Goal: Find specific page/section: Find specific page/section

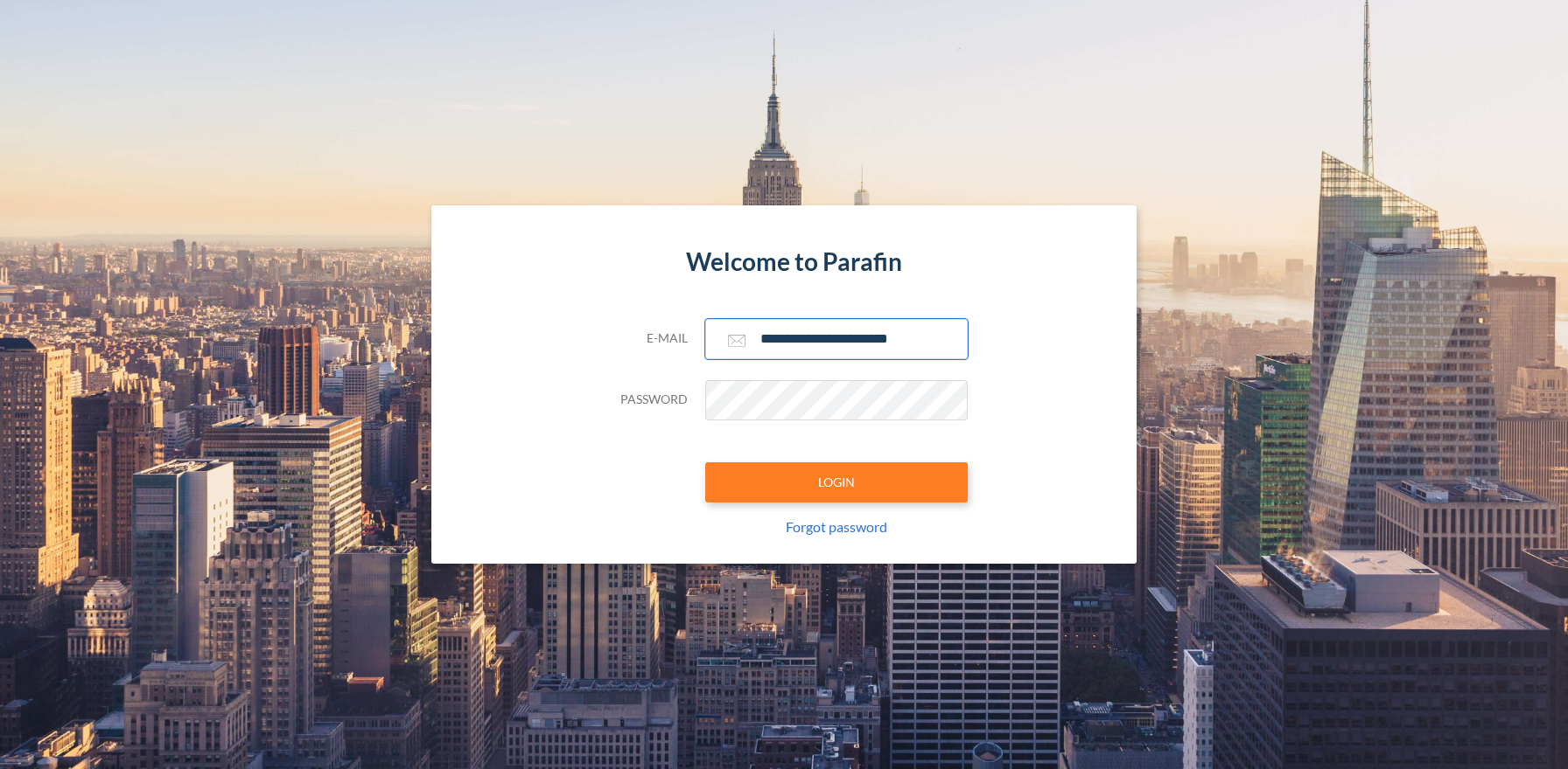
type input "**********"
click at [835, 481] on button "LOGIN" at bounding box center [836, 483] width 263 height 41
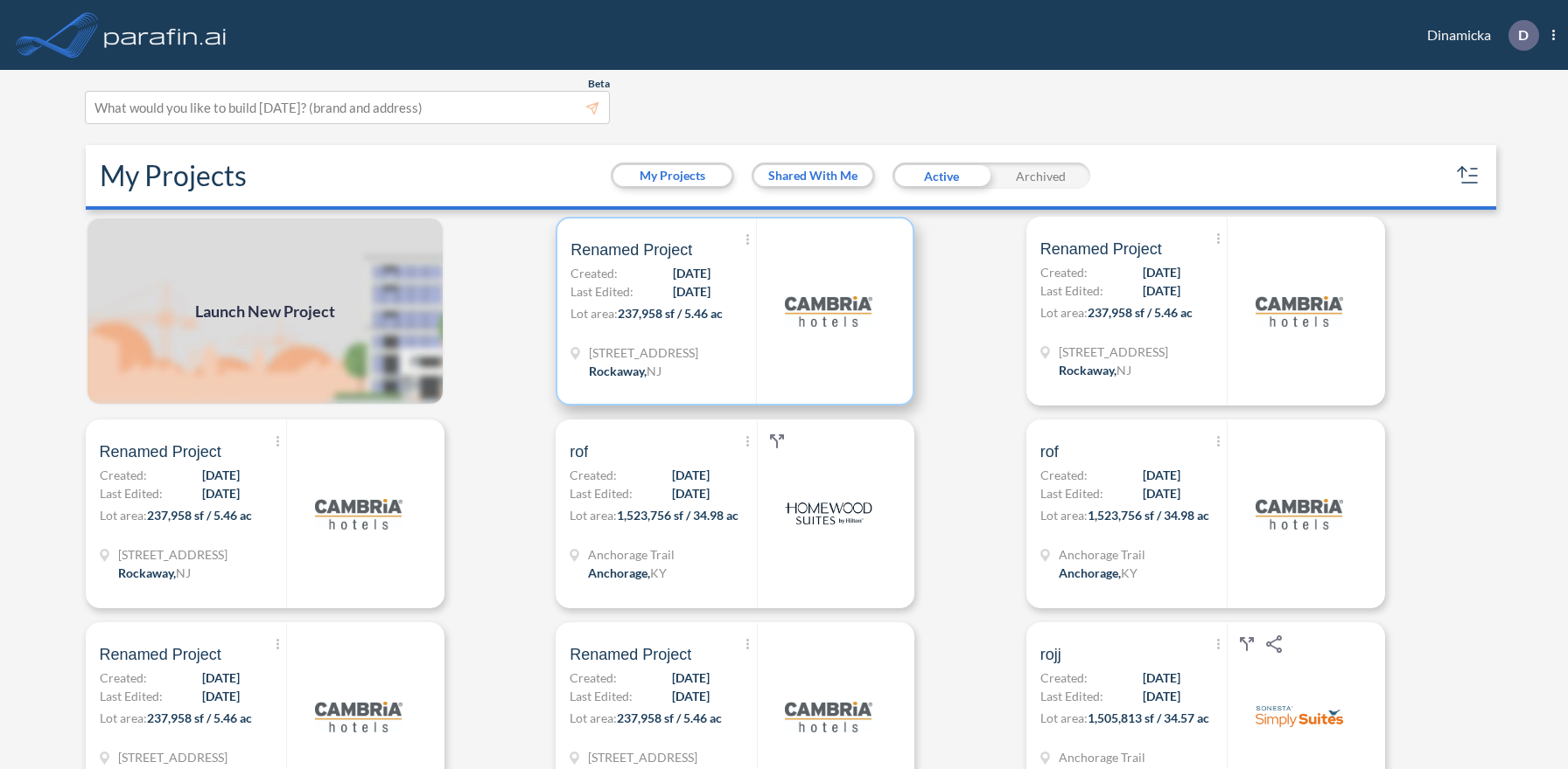
scroll to position [5, 0]
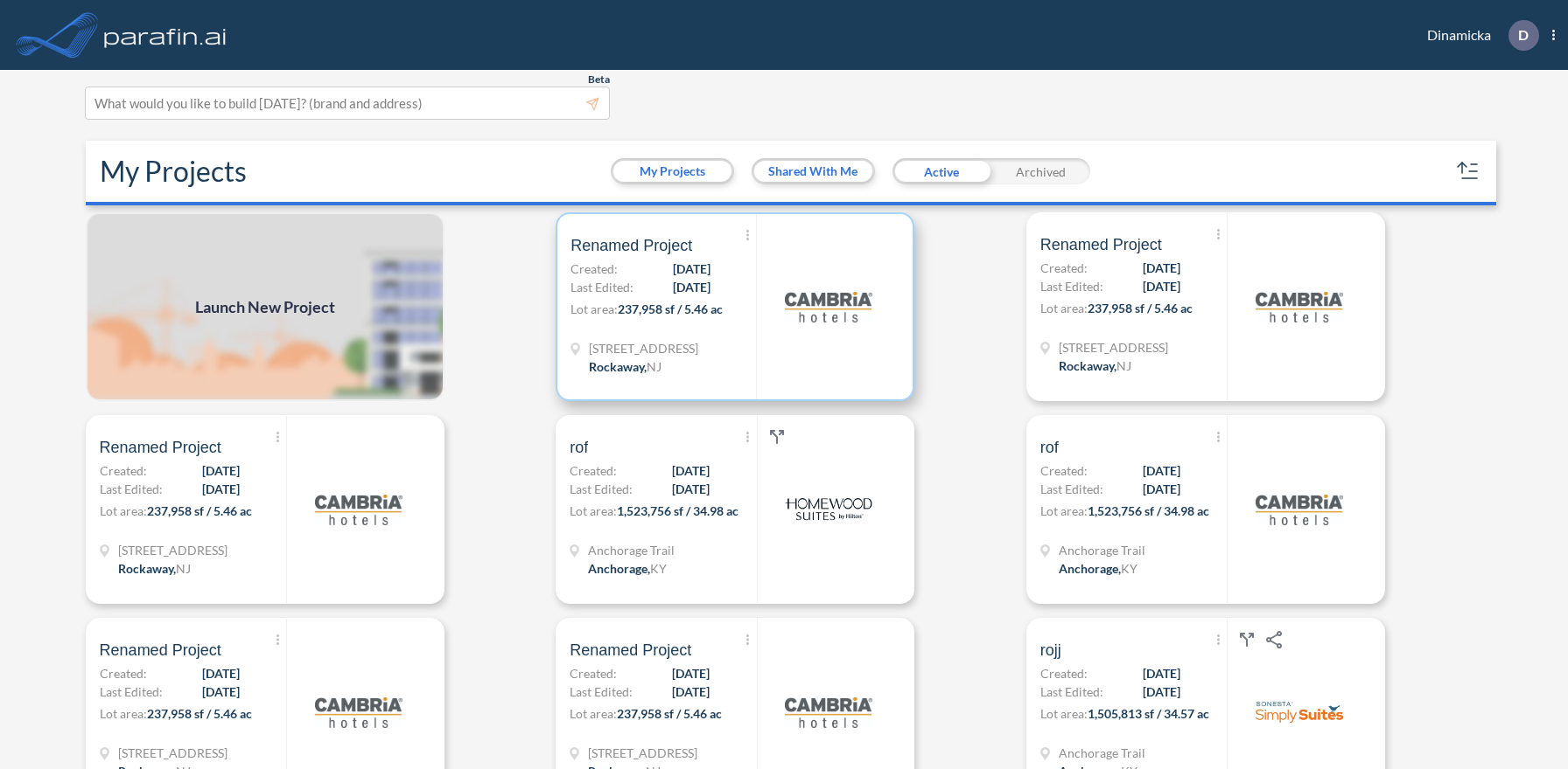
click at [735, 306] on p "Lot area: 237,958 sf / 5.46 ac" at bounding box center [663, 313] width 185 height 25
